Goal: Check status: Check status

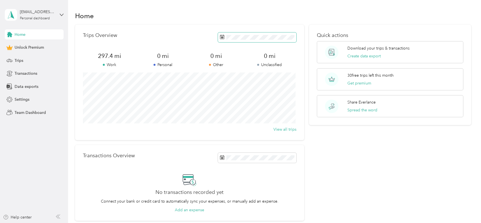
click at [264, 34] on span at bounding box center [257, 37] width 78 height 10
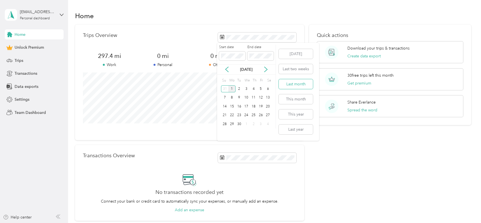
click at [288, 83] on button "Last month" at bounding box center [295, 84] width 34 height 10
